Goal: Information Seeking & Learning: Find contact information

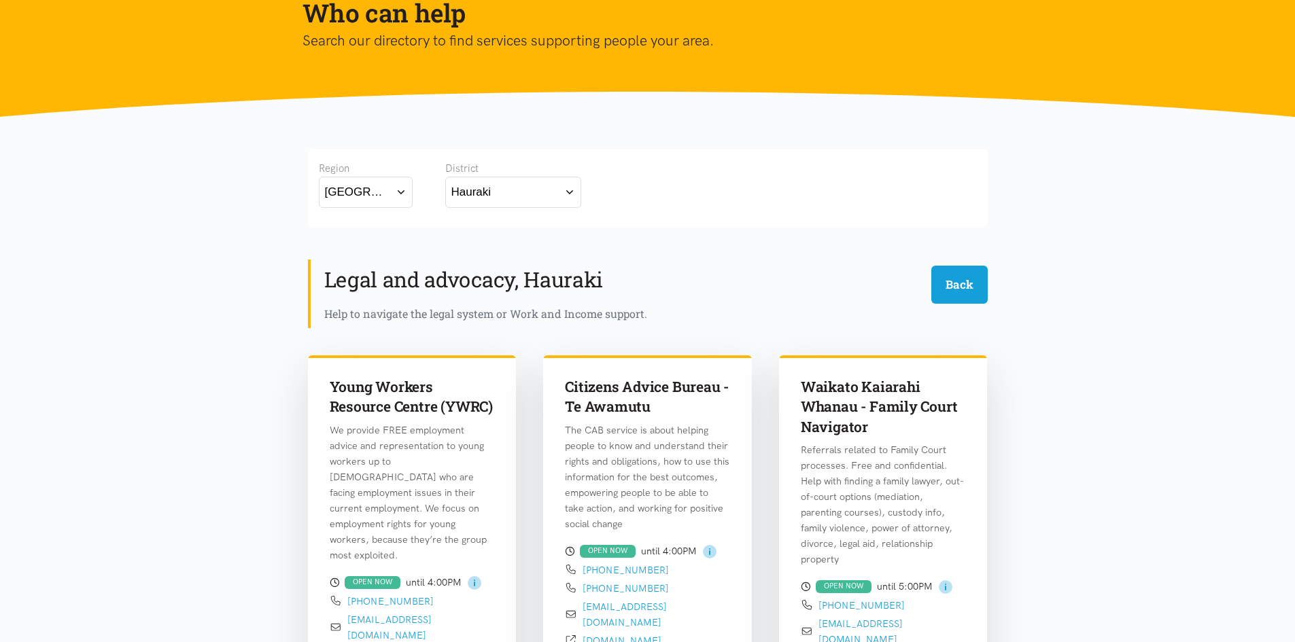
scroll to position [136, 0]
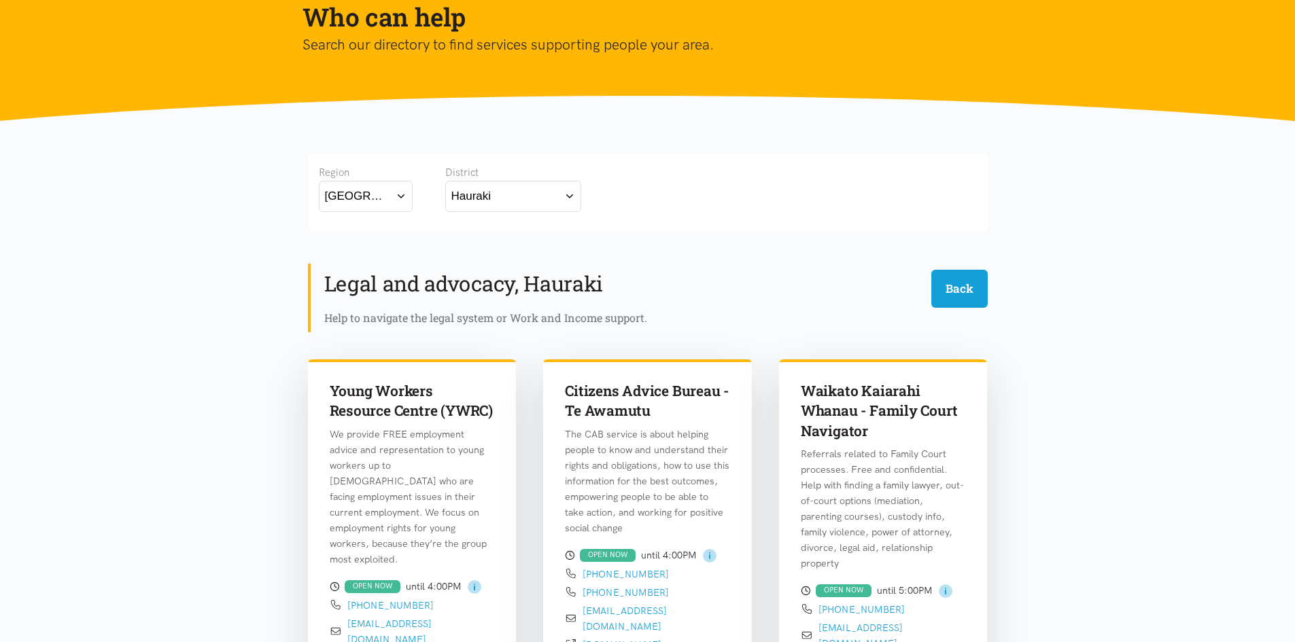
click at [469, 194] on div "Hauraki" at bounding box center [471, 196] width 40 height 18
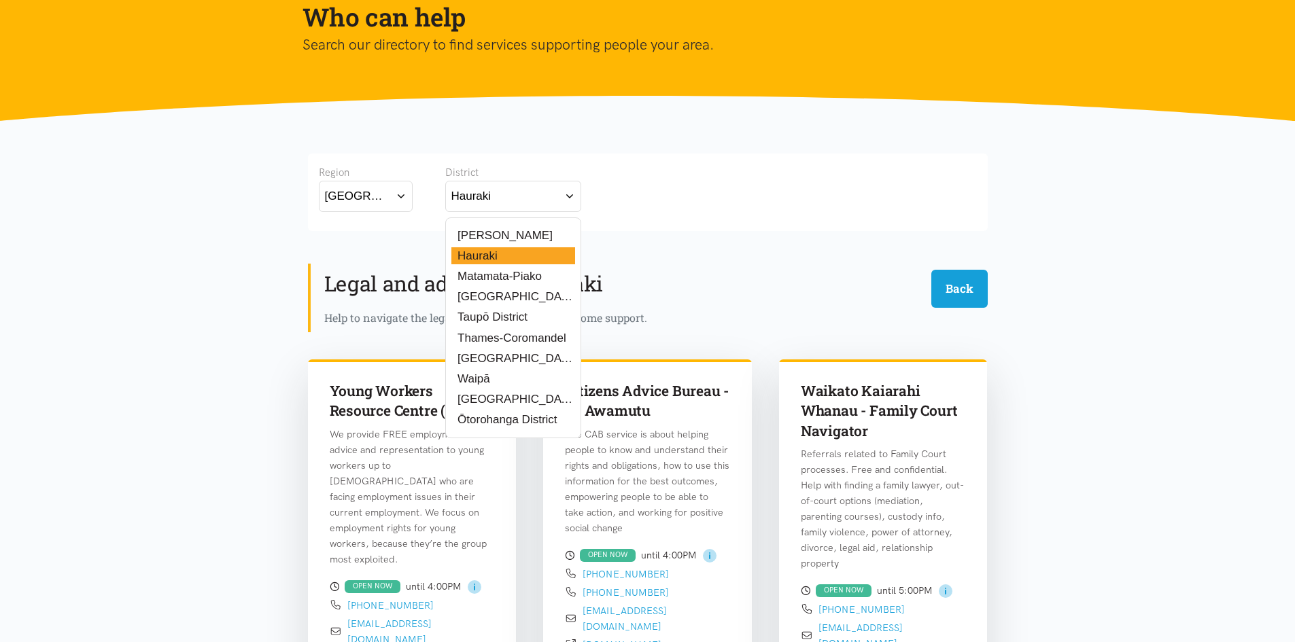
click at [495, 244] on div "Hamilton Hauraki Matamata-Piako South Waikato District Taupō District Thames-Co…" at bounding box center [513, 328] width 136 height 221
click at [488, 237] on label "Hamilton" at bounding box center [501, 235] width 101 height 17
click at [0, 0] on input "Hamilton" at bounding box center [0, 0] width 0 height 0
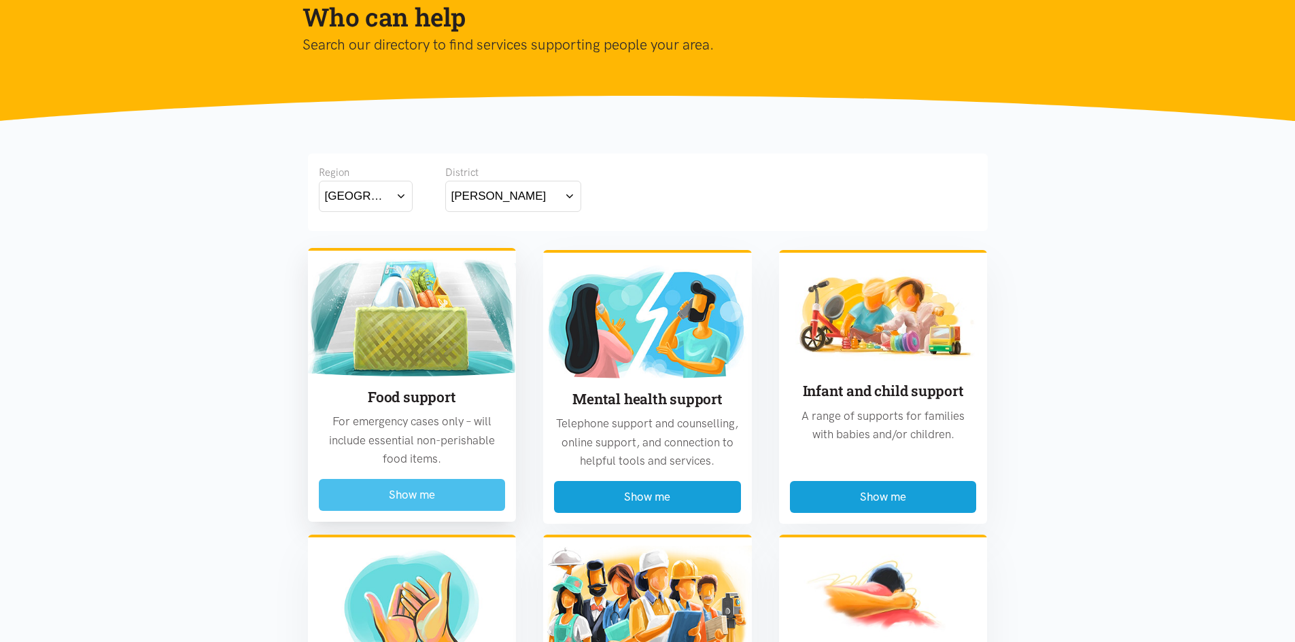
click at [436, 496] on button "Show me" at bounding box center [412, 495] width 187 height 32
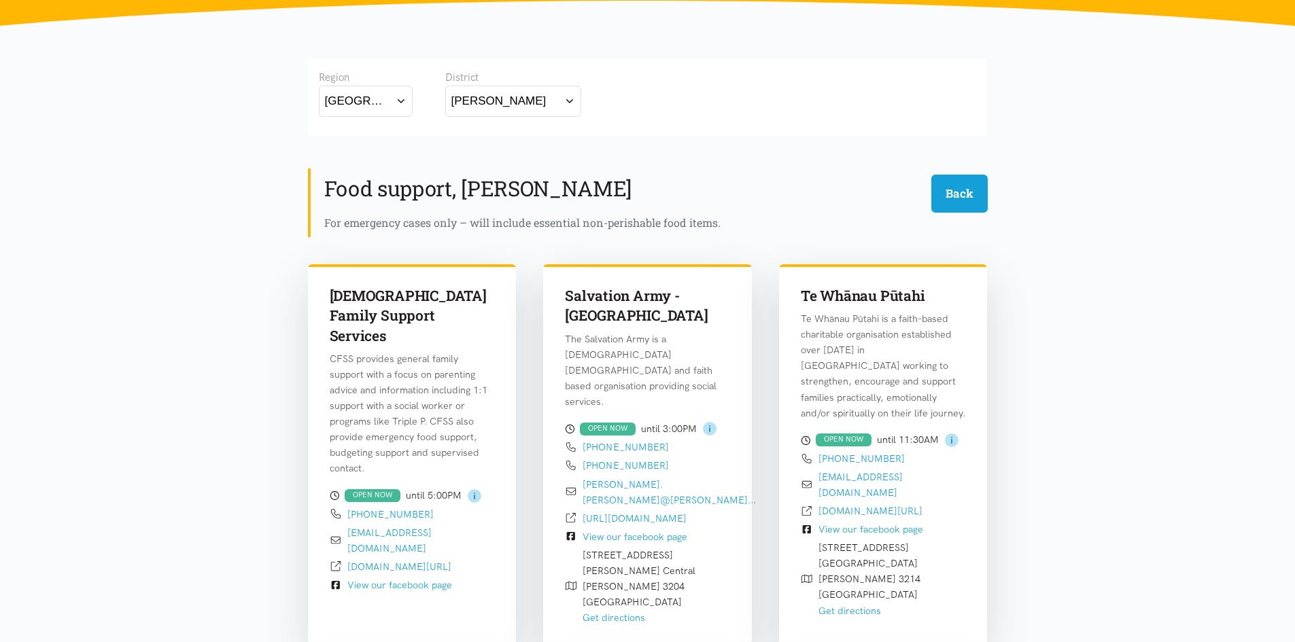
scroll to position [128, 0]
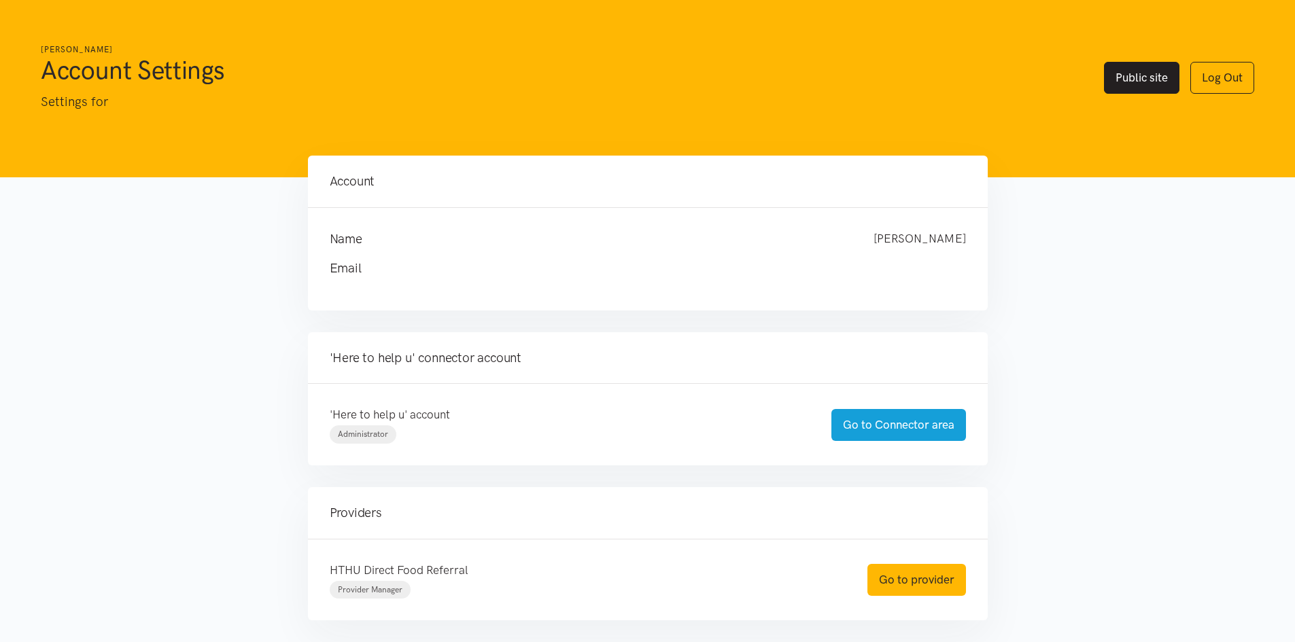
click at [1149, 72] on link "Public site" at bounding box center [1141, 78] width 75 height 32
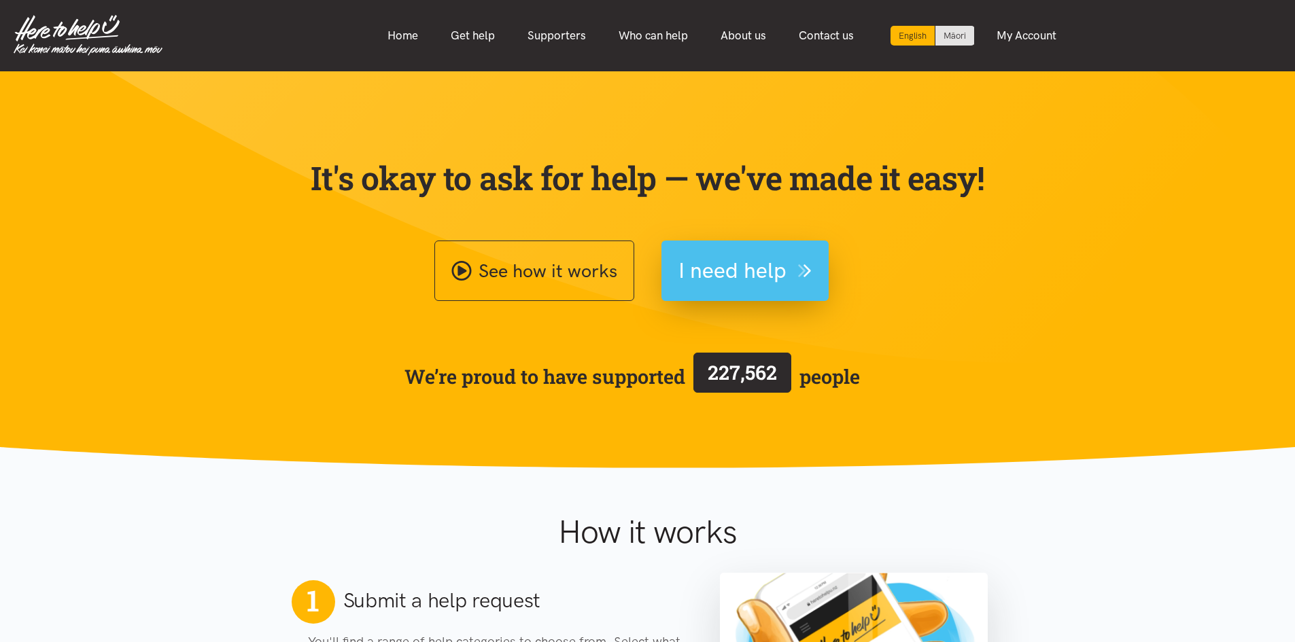
click at [739, 277] on span "I need help" at bounding box center [732, 271] width 108 height 35
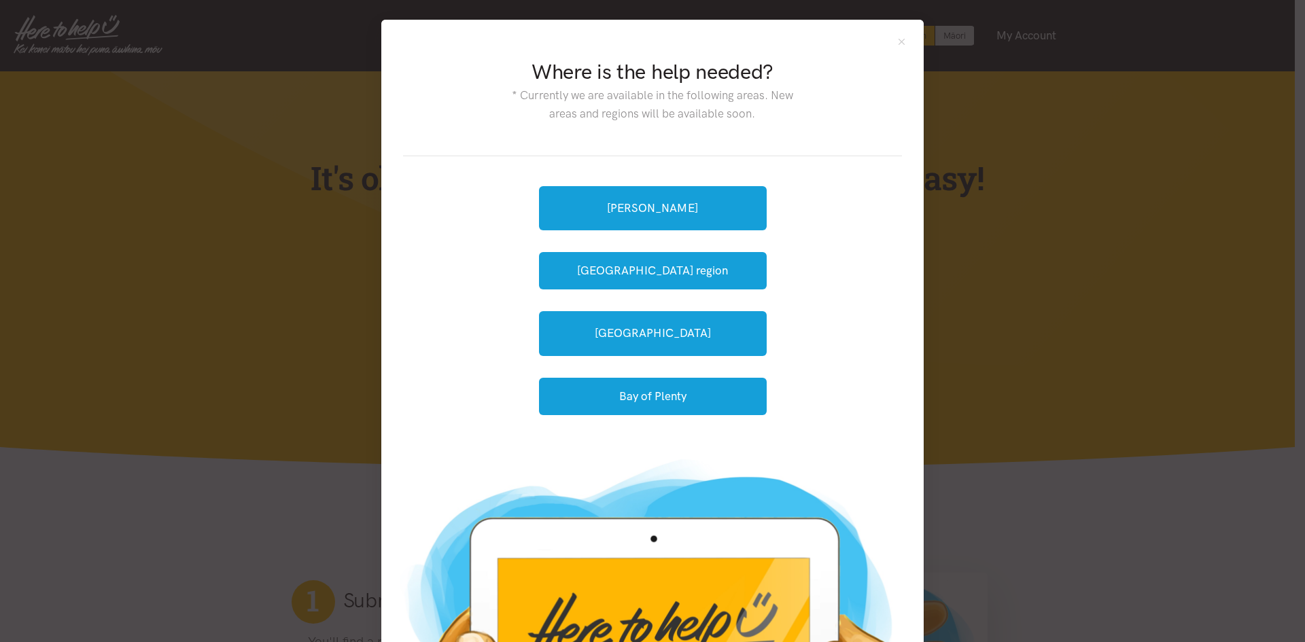
drag, startPoint x: 998, startPoint y: 230, endPoint x: 992, endPoint y: 209, distance: 21.8
click at [998, 230] on div "Where is the help needed? * Currently we are available in the following areas. …" at bounding box center [652, 321] width 1305 height 642
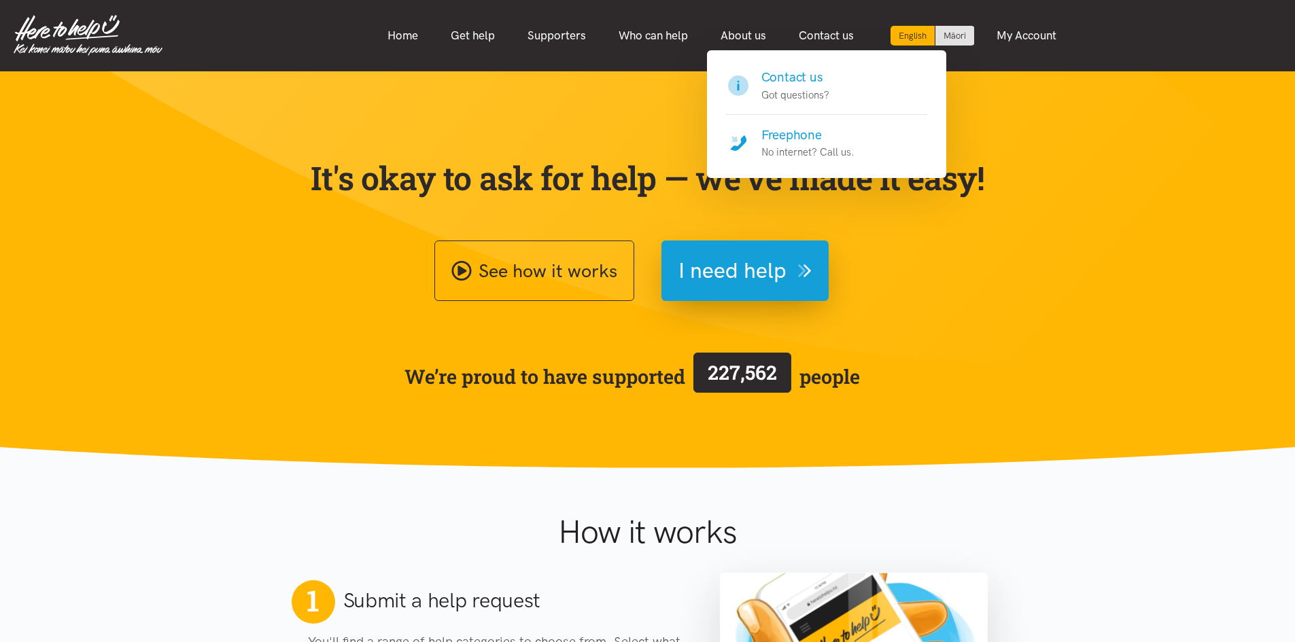
click at [793, 71] on h4 "Contact us" at bounding box center [795, 77] width 68 height 19
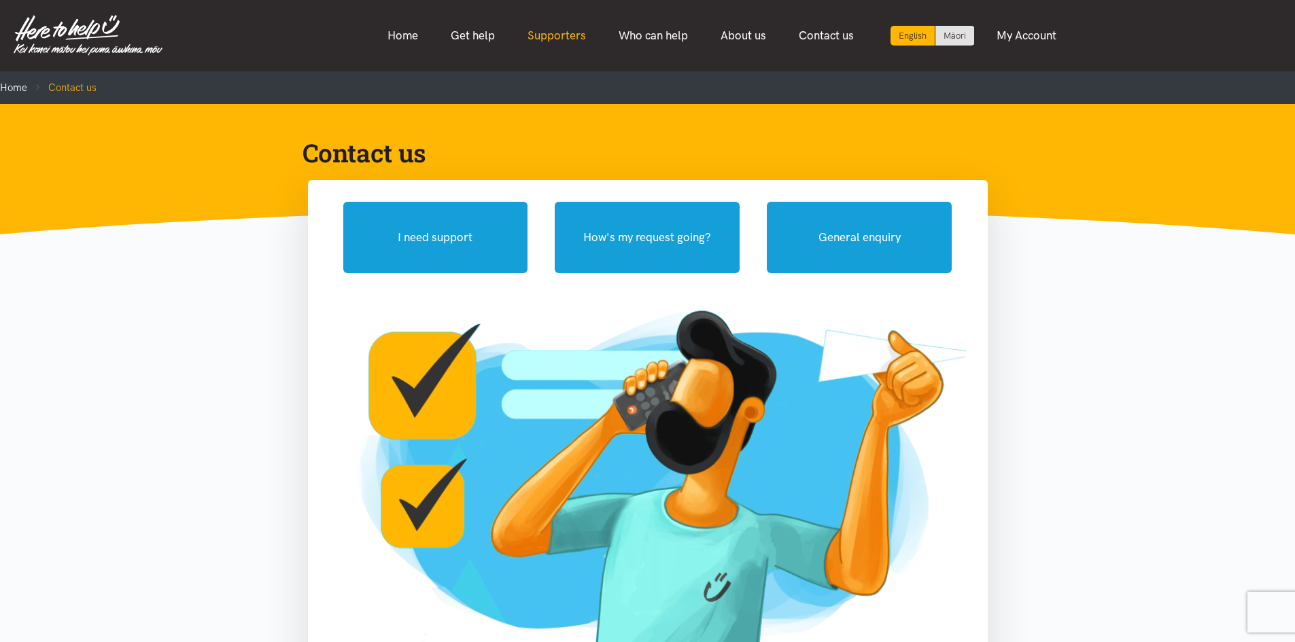
click at [546, 34] on link "Supporters" at bounding box center [556, 35] width 91 height 29
